Goal: Find specific page/section: Find specific page/section

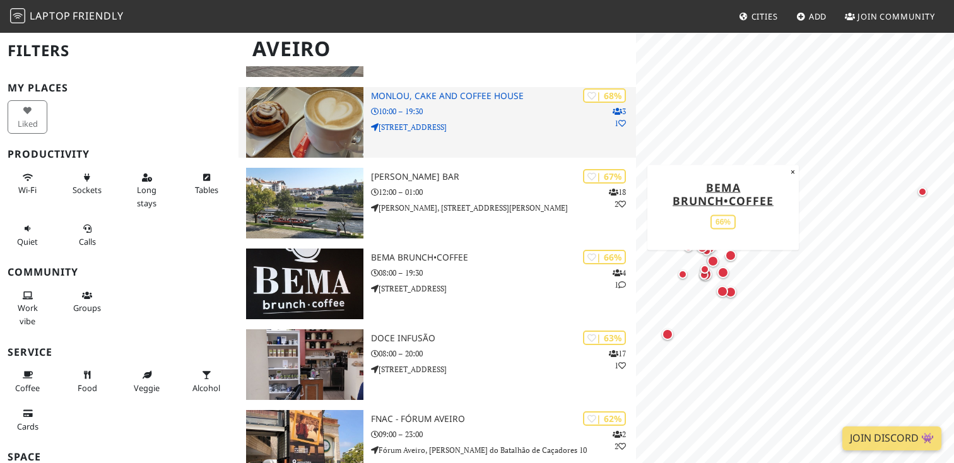
scroll to position [433, 0]
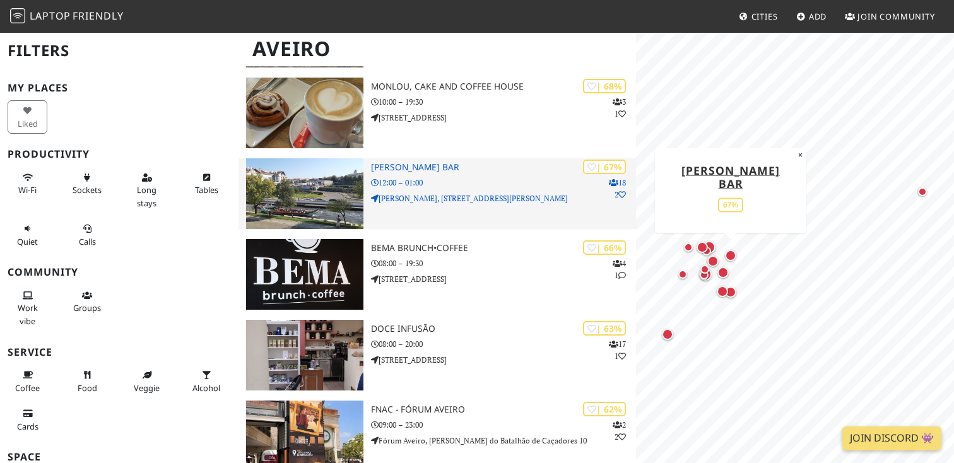
click at [546, 158] on div "| 67% 18 2 Maria Lounge Bar 12:00 – 01:00 Manuel Firmino, Praça do Mercado 42" at bounding box center [503, 193] width 265 height 71
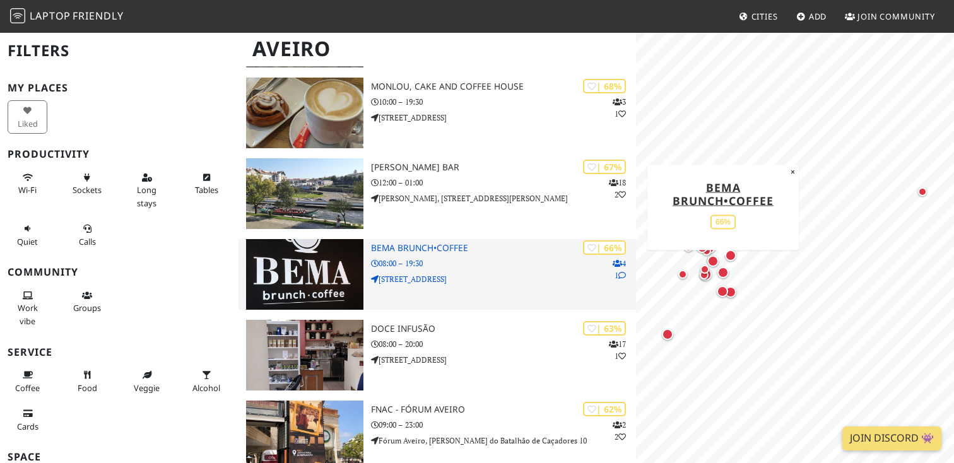
click at [485, 257] on p "08:00 – 19:30" at bounding box center [503, 263] width 265 height 12
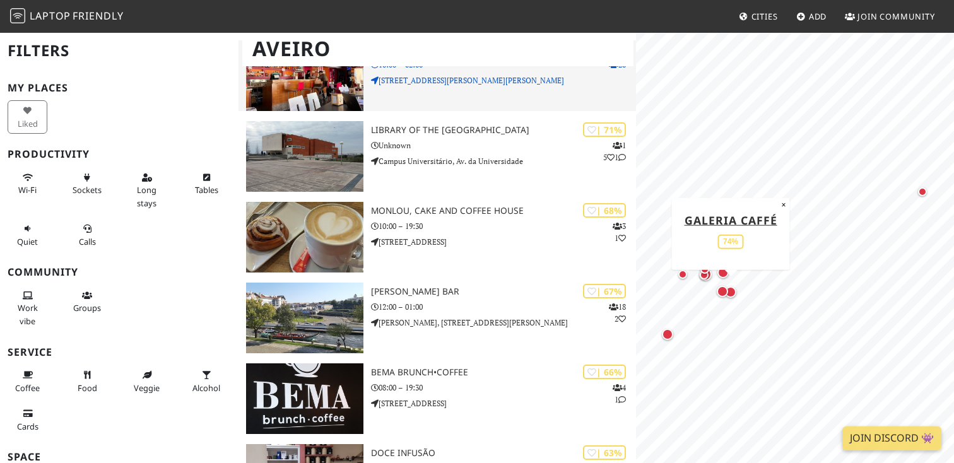
scroll to position [326, 0]
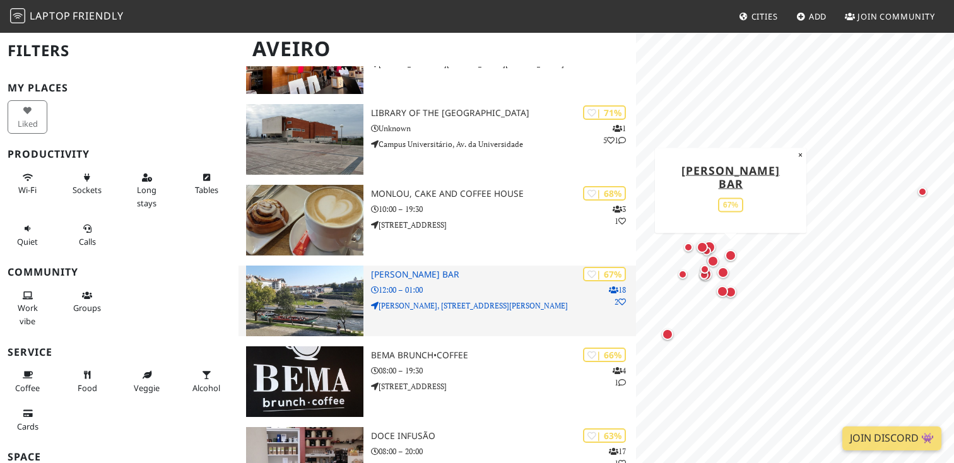
click at [494, 269] on h3 "[PERSON_NAME] Bar" at bounding box center [503, 274] width 265 height 11
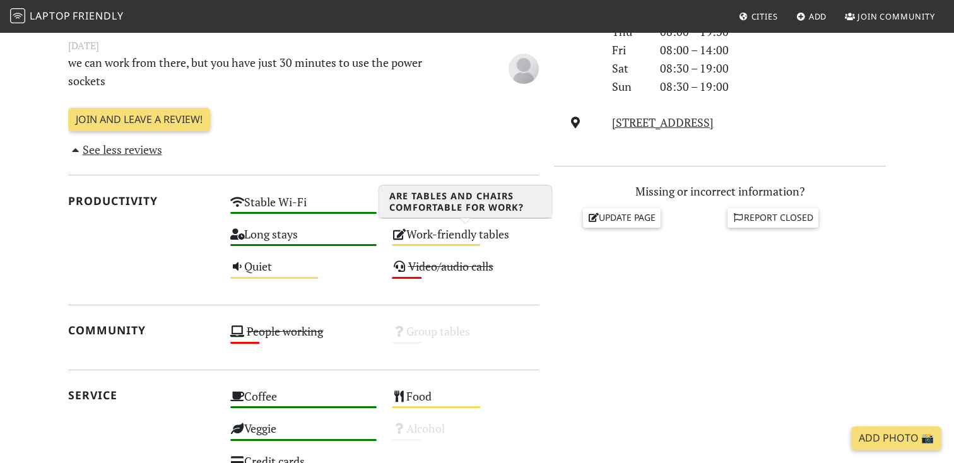
scroll to position [418, 0]
